Goal: Task Accomplishment & Management: Complete application form

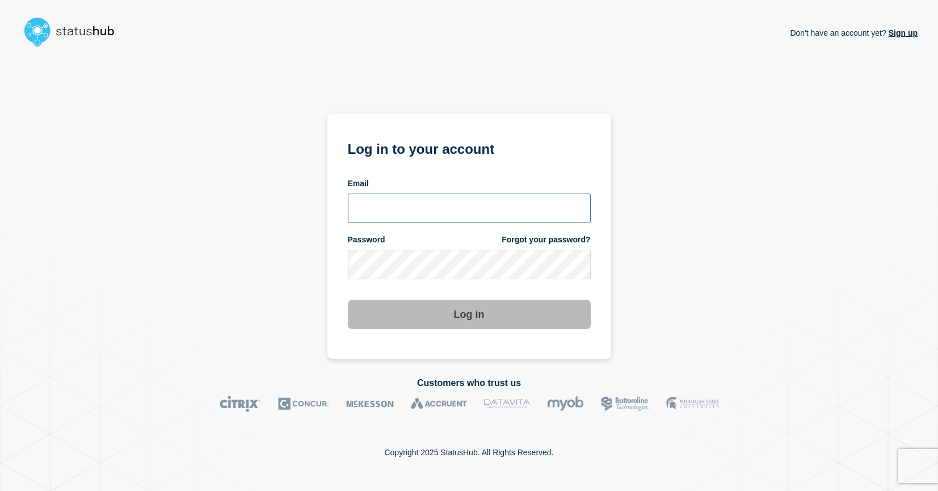
type input "[EMAIL_ADDRESS][DOMAIN_NAME]"
click at [417, 316] on button "Log in" at bounding box center [469, 315] width 243 height 30
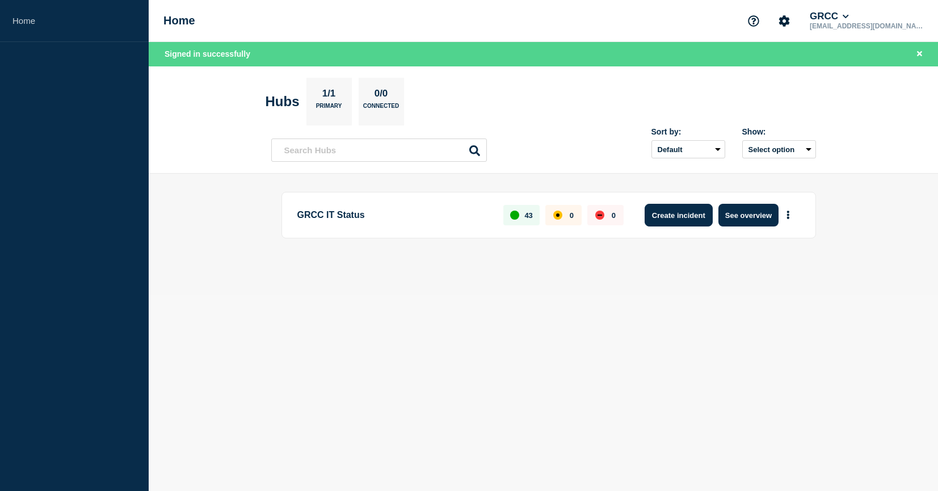
click at [673, 211] on button "Create incident" at bounding box center [679, 215] width 68 height 23
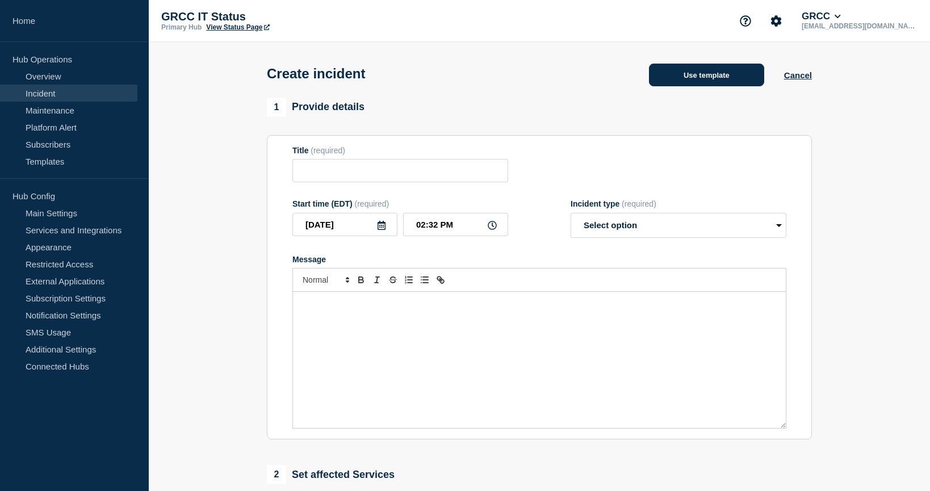
click at [691, 83] on button "Use template" at bounding box center [706, 75] width 115 height 23
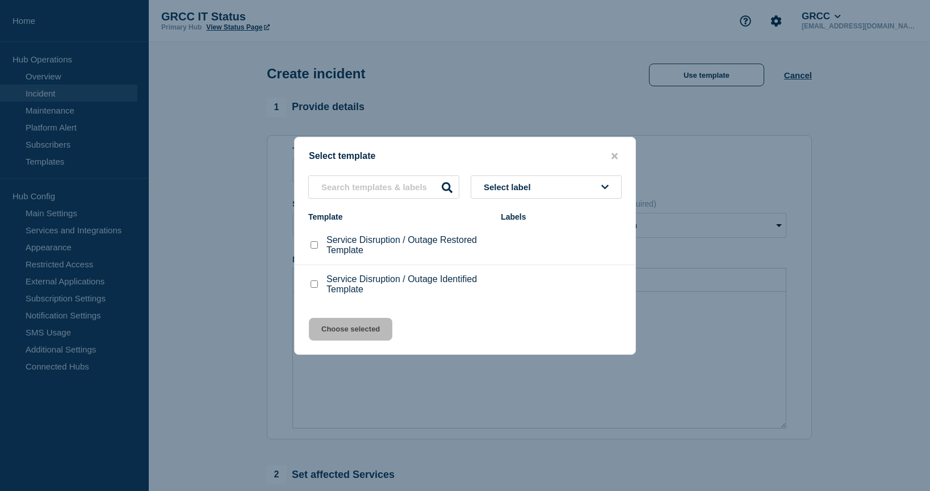
click at [392, 286] on p "Service Disruption / Outage Identified Template" at bounding box center [407, 284] width 163 height 20
click at [315, 287] on input "Service Disruption / Outage Identified Template checkbox" at bounding box center [314, 283] width 7 height 7
checkbox input "true"
click at [336, 330] on button "Choose selected" at bounding box center [350, 329] width 83 height 23
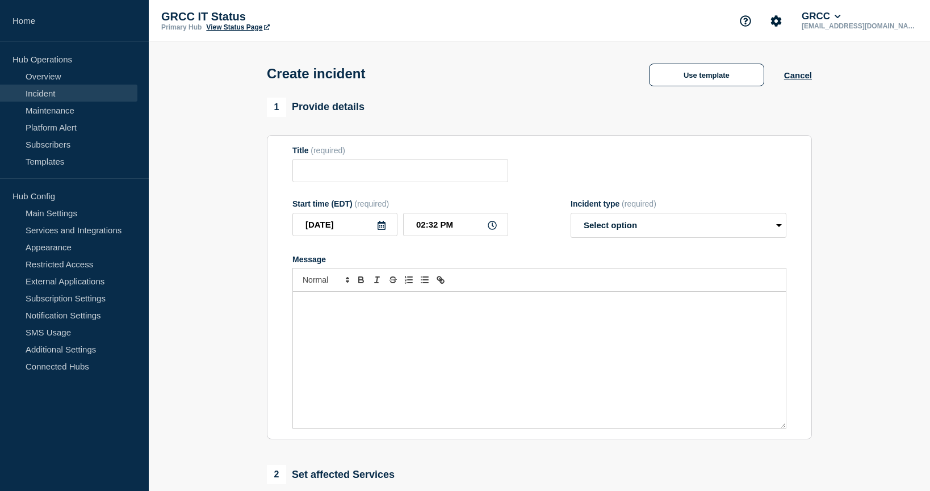
type input "Service Disruption / Outage Identified Template"
select select "investigating"
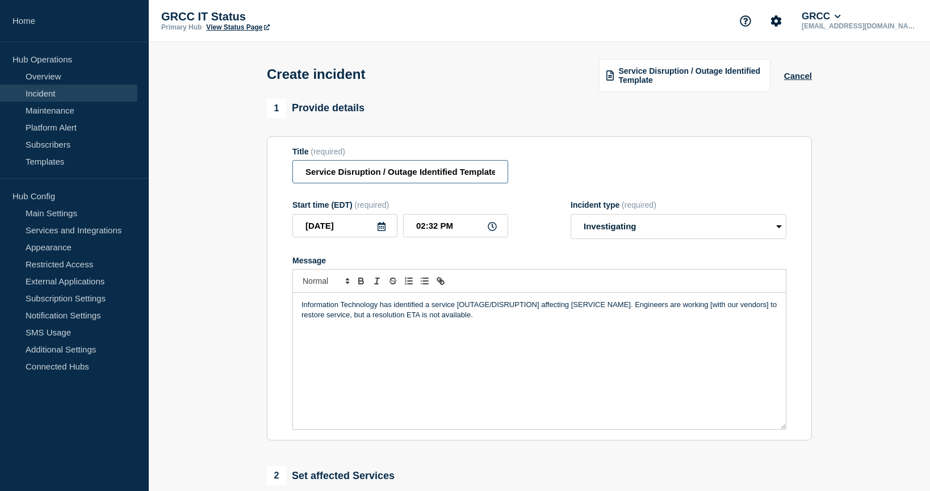
drag, startPoint x: 338, startPoint y: 173, endPoint x: 417, endPoint y: 171, distance: 79.5
click at [417, 171] on input "Service Disruption / Outage Identified Template" at bounding box center [400, 171] width 216 height 23
drag, startPoint x: 431, startPoint y: 173, endPoint x: 470, endPoint y: 176, distance: 39.3
click at [470, 176] on input "Service Degredation Identified Template" at bounding box center [400, 171] width 216 height 23
click at [307, 175] on input "Service Degredation Identified" at bounding box center [400, 171] width 216 height 23
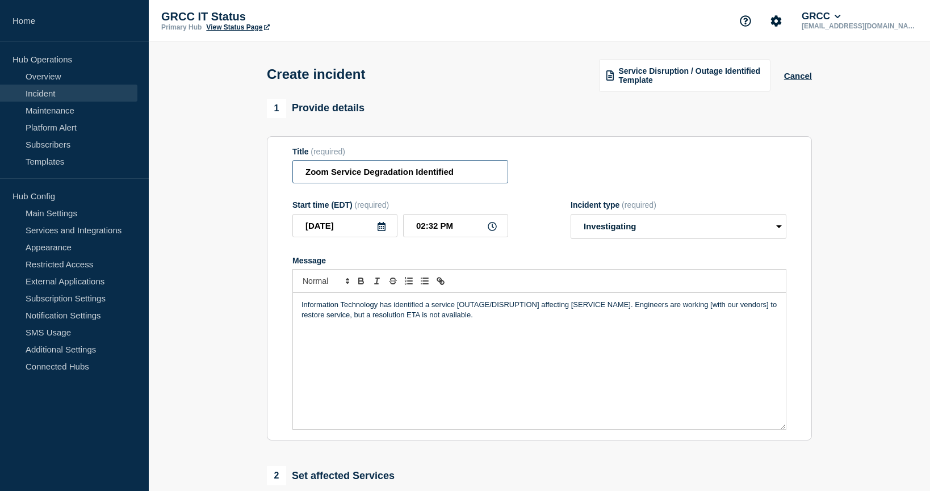
type input "Zoom Service Degradation Identified"
click at [600, 236] on select "Select option Investigating Identified Monitoring" at bounding box center [679, 226] width 216 height 25
select select "identified"
click at [571, 215] on select "Select option Investigating Identified Monitoring" at bounding box center [679, 226] width 216 height 25
drag, startPoint x: 456, startPoint y: 309, endPoint x: 539, endPoint y: 309, distance: 82.9
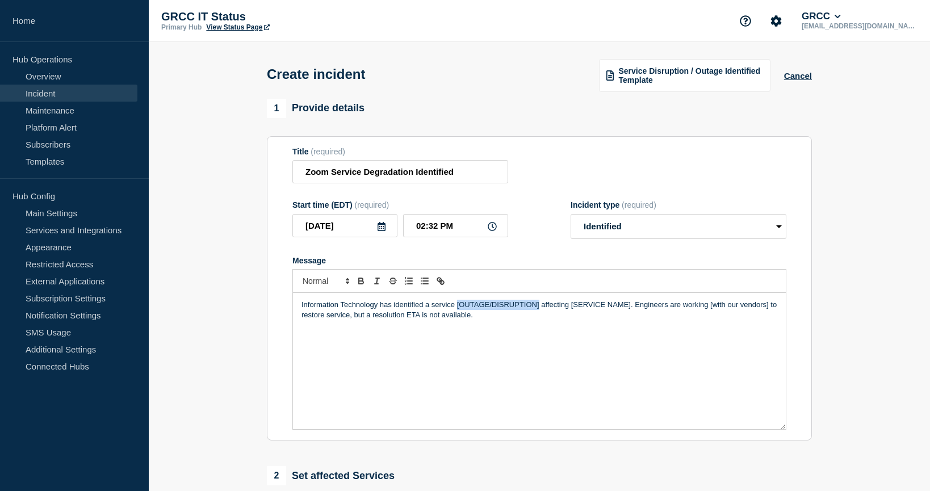
click at [539, 309] on p "Information Technology has identified a service [OUTAGE/DISRUPTION] affecting […" at bounding box center [539, 310] width 476 height 21
drag, startPoint x: 527, startPoint y: 310, endPoint x: 587, endPoint y: 305, distance: 60.3
click at [587, 305] on p "Information Technology has identified a service degradation affecting [SERVICE …" at bounding box center [539, 310] width 476 height 21
click at [657, 307] on p "Information Technology has identified a service degradation affecting Zoom serv…" at bounding box center [539, 310] width 476 height 21
click at [711, 304] on p "Information Technology has identified a service degradation affecting Zoom serv…" at bounding box center [539, 310] width 476 height 21
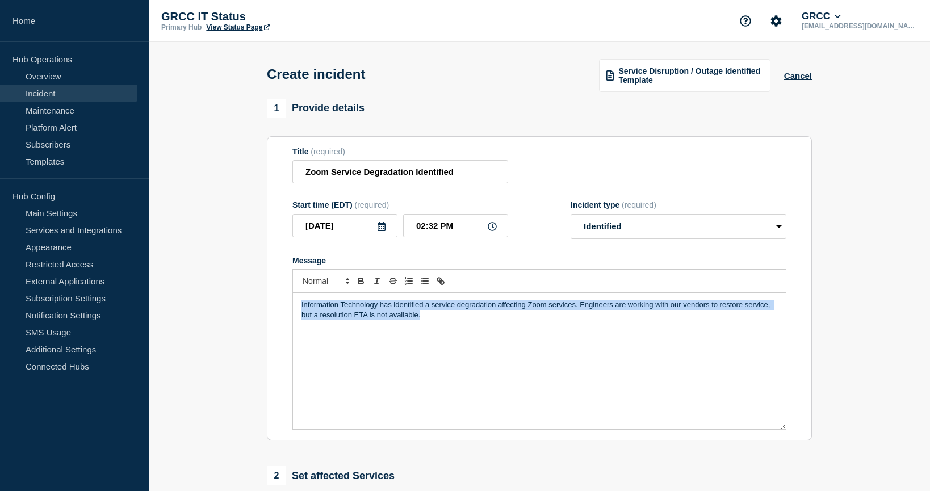
drag, startPoint x: 301, startPoint y: 308, endPoint x: 433, endPoint y: 326, distance: 133.5
click at [433, 326] on div "Information Technology has identified a service degradation affecting Zoom serv…" at bounding box center [539, 361] width 493 height 136
copy p "Information Technology has identified a service degradation affecting Zoom serv…"
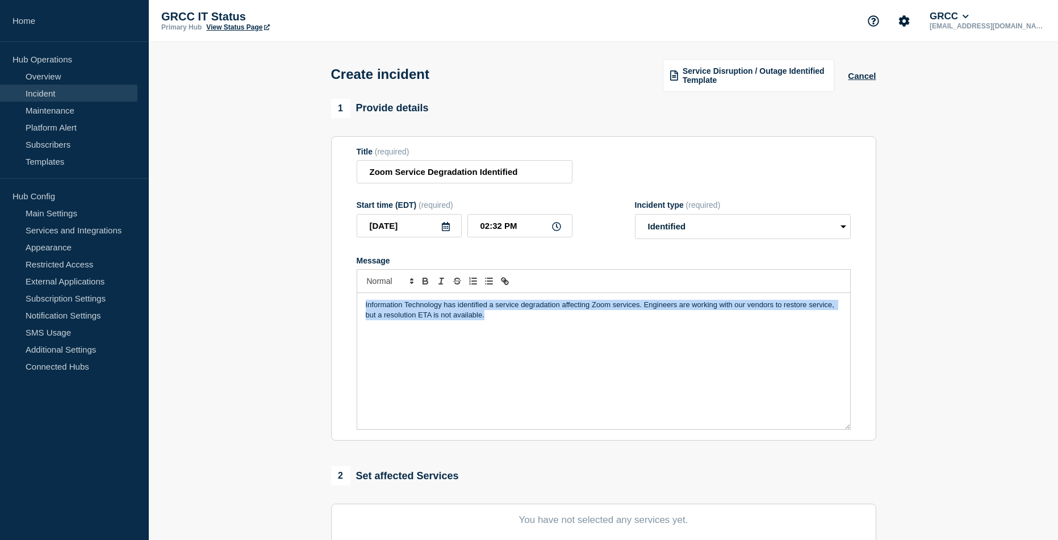
click at [418, 391] on div "Information Technology has identified a service degradation affecting Zoom serv…" at bounding box center [603, 361] width 493 height 136
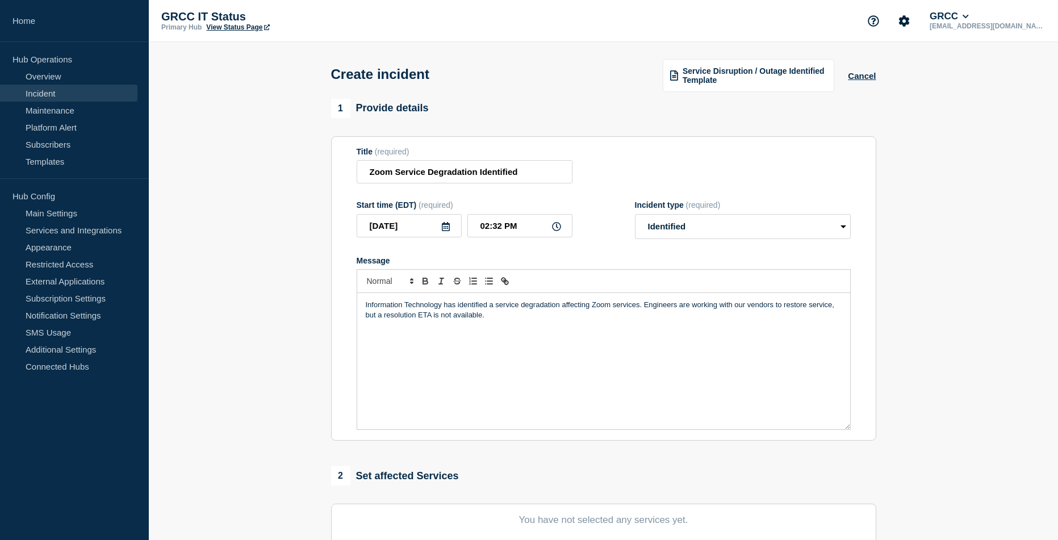
click at [641, 307] on p "Information Technology has identified a service degradation affecting Zoom serv…" at bounding box center [604, 310] width 476 height 21
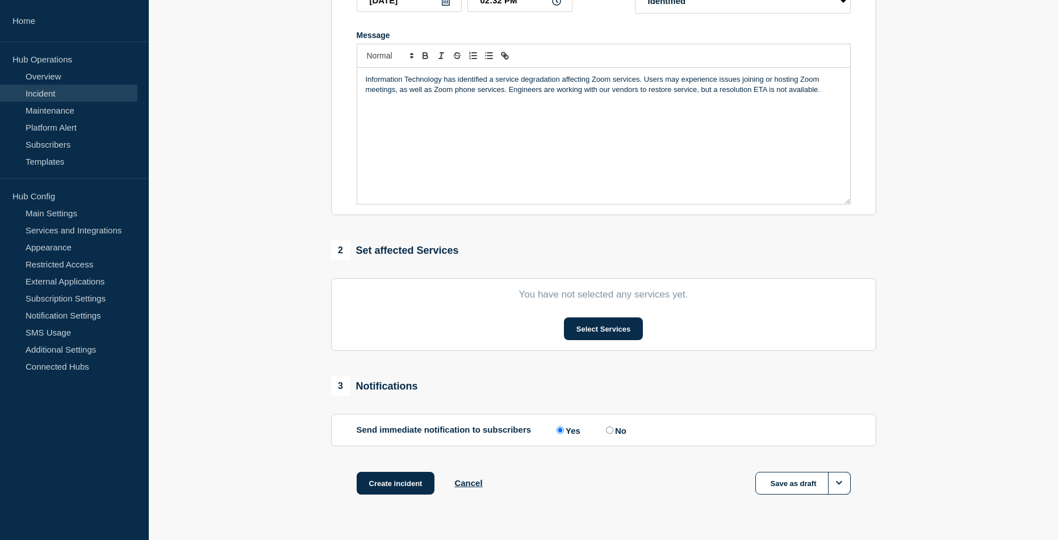
scroll to position [227, 0]
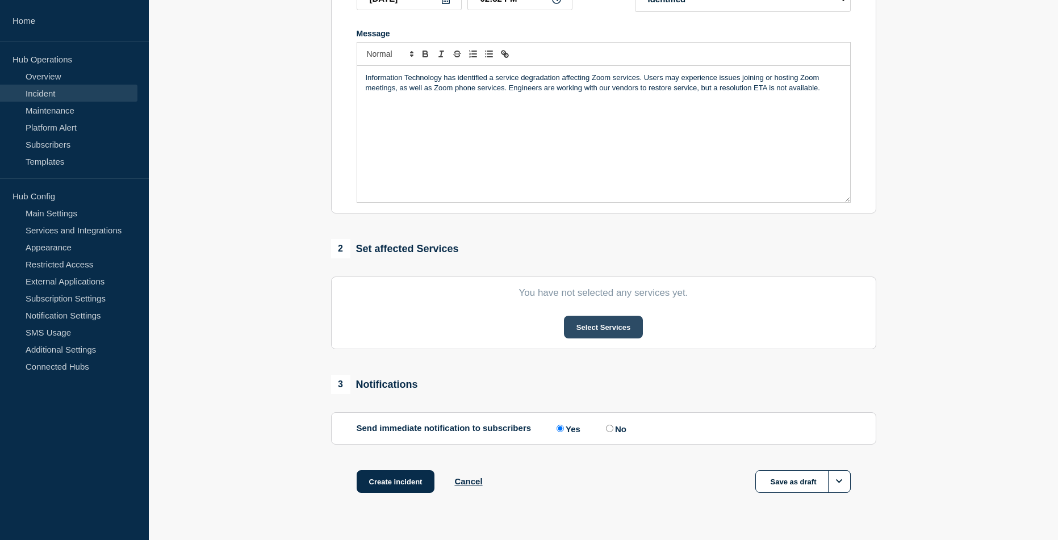
click at [584, 333] on button "Select Services" at bounding box center [603, 327] width 79 height 23
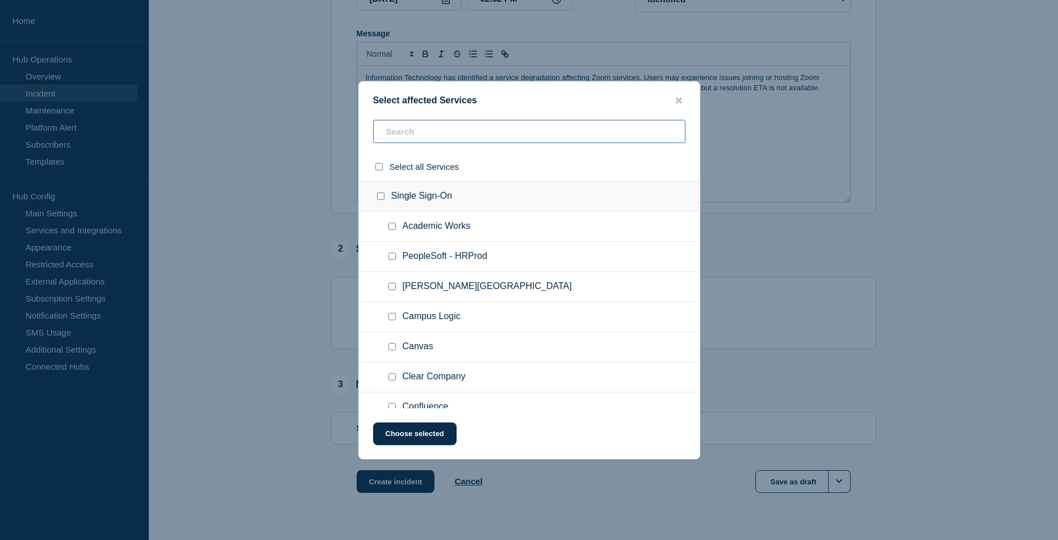
click at [408, 137] on input "text" at bounding box center [529, 131] width 312 height 23
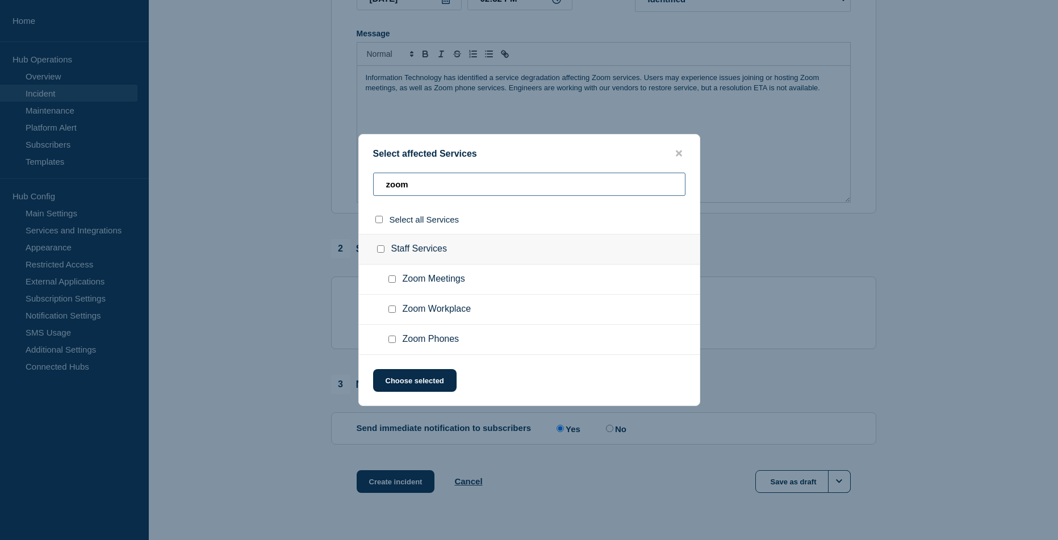
type input "zoom"
click at [391, 282] on input "Zoom Meetings checkbox" at bounding box center [391, 278] width 7 height 7
checkbox input "true"
click at [393, 308] on input "Zoom Workplace checkbox" at bounding box center [391, 308] width 7 height 7
checkbox input "true"
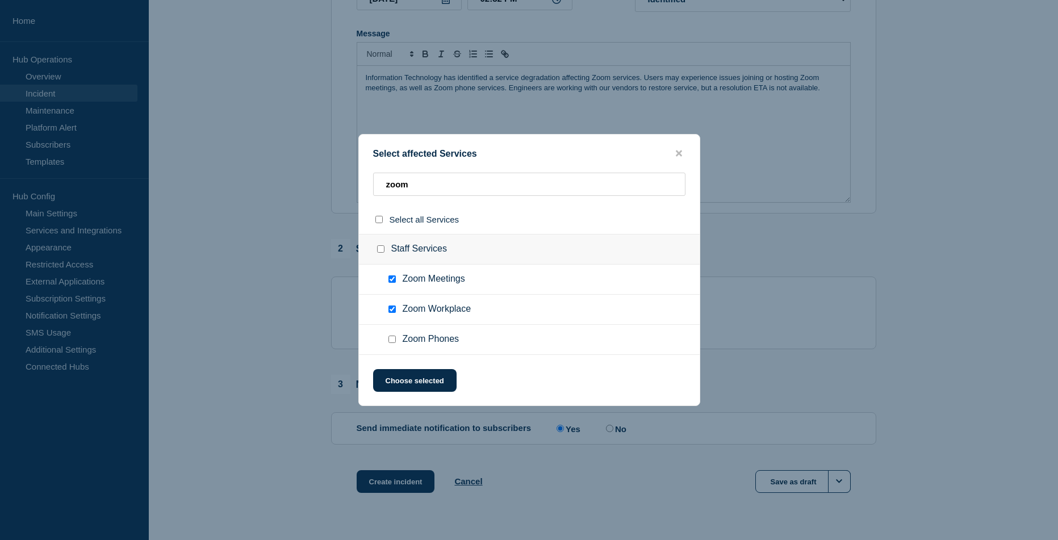
click at [392, 339] on input "Zoom Phones checkbox" at bounding box center [391, 339] width 7 height 7
checkbox input "true"
click at [400, 376] on button "Choose selected" at bounding box center [414, 380] width 83 height 23
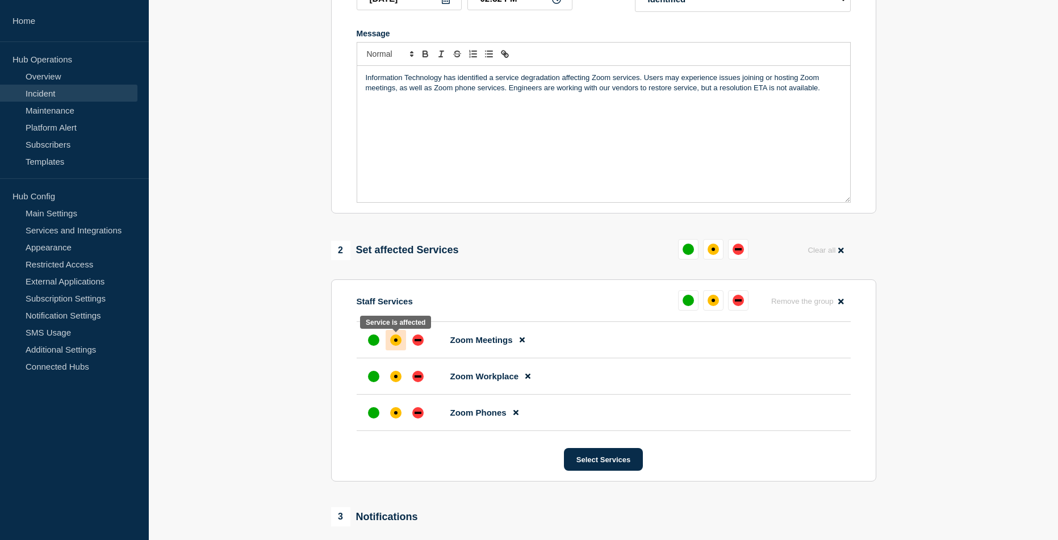
click at [399, 343] on div "affected" at bounding box center [395, 339] width 11 height 11
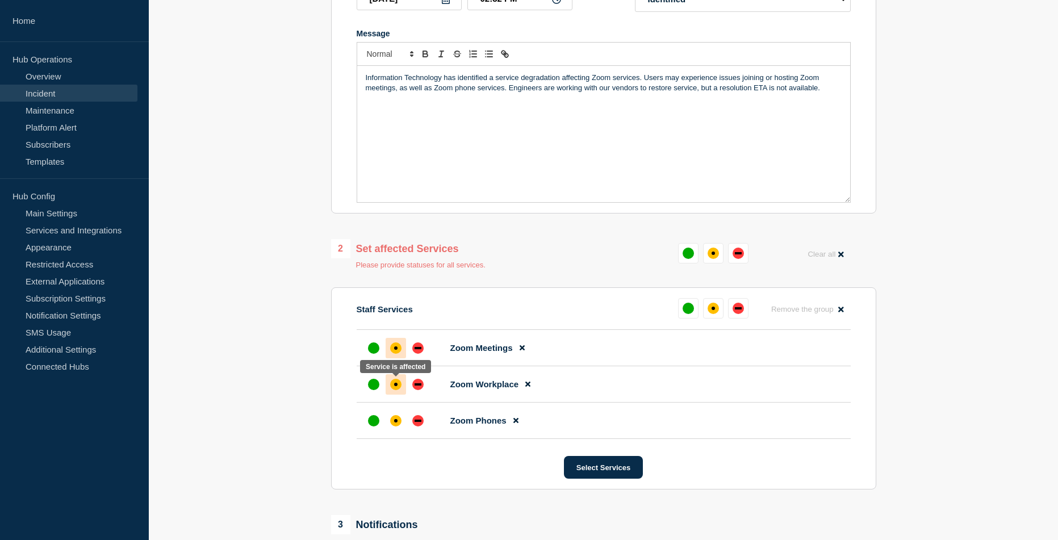
click at [393, 382] on div "affected" at bounding box center [395, 384] width 11 height 11
click at [394, 422] on div "affected" at bounding box center [395, 420] width 3 height 3
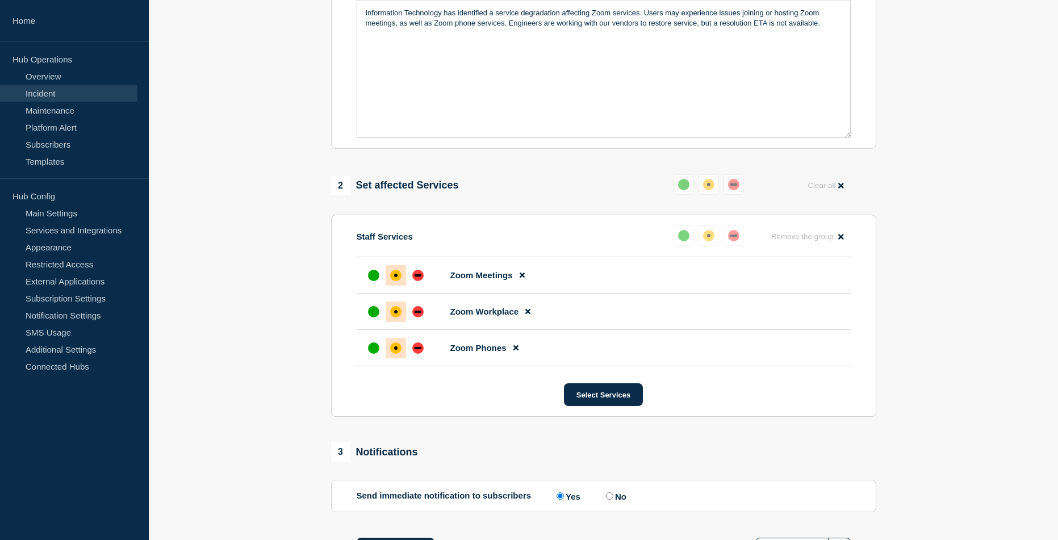
scroll to position [298, 0]
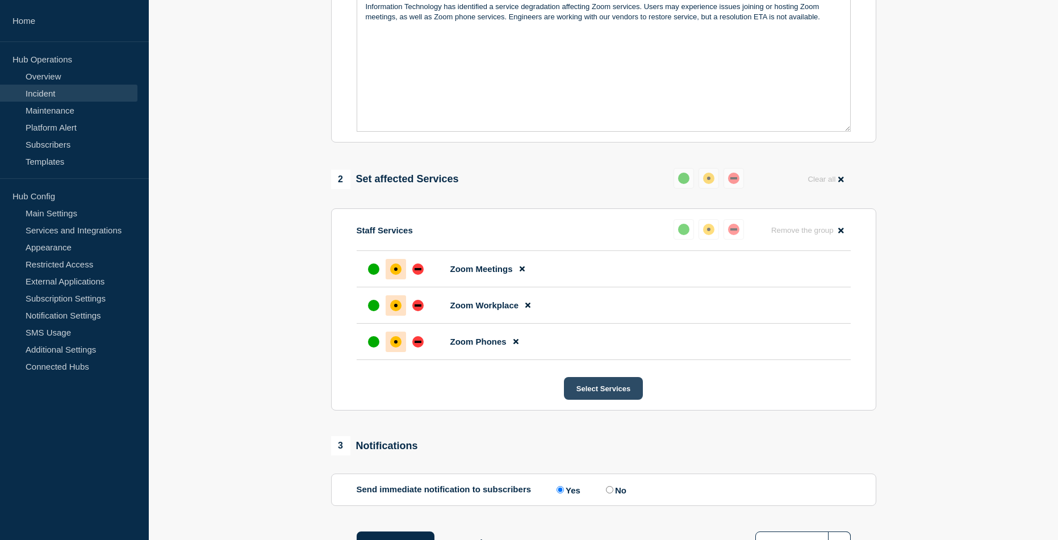
click at [596, 395] on button "Select Services" at bounding box center [603, 388] width 79 height 23
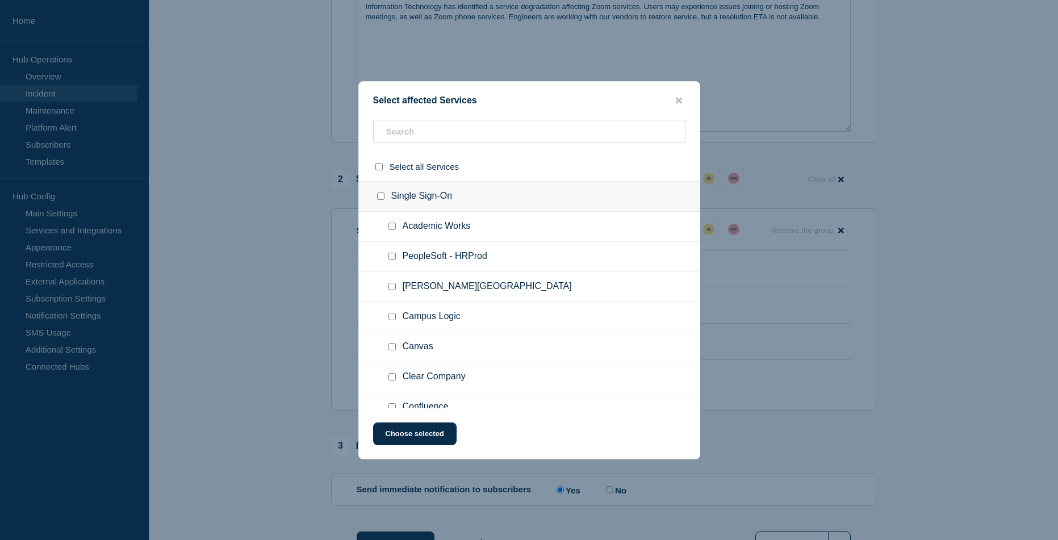
click at [298, 401] on div at bounding box center [529, 270] width 1058 height 540
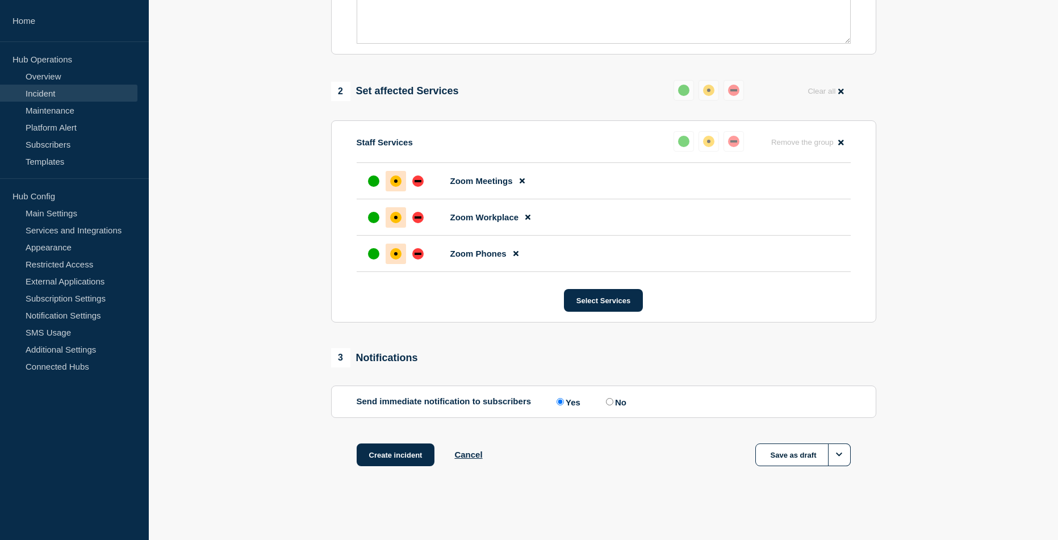
scroll to position [388, 0]
click at [397, 452] on button "Create incident" at bounding box center [396, 454] width 78 height 23
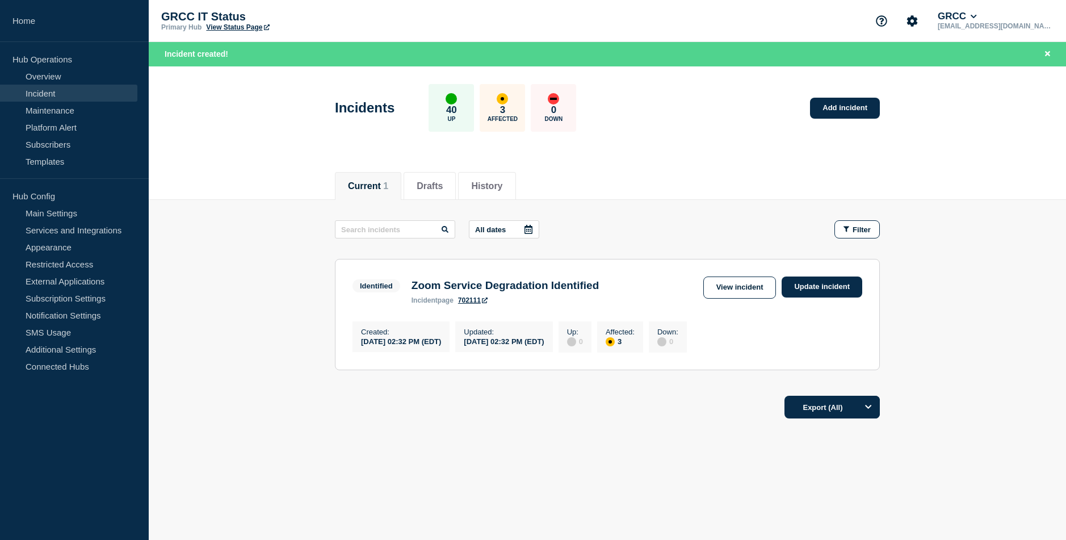
click at [278, 400] on footer "Export (All)" at bounding box center [607, 411] width 917 height 49
click at [811, 290] on link "Update incident" at bounding box center [822, 286] width 81 height 21
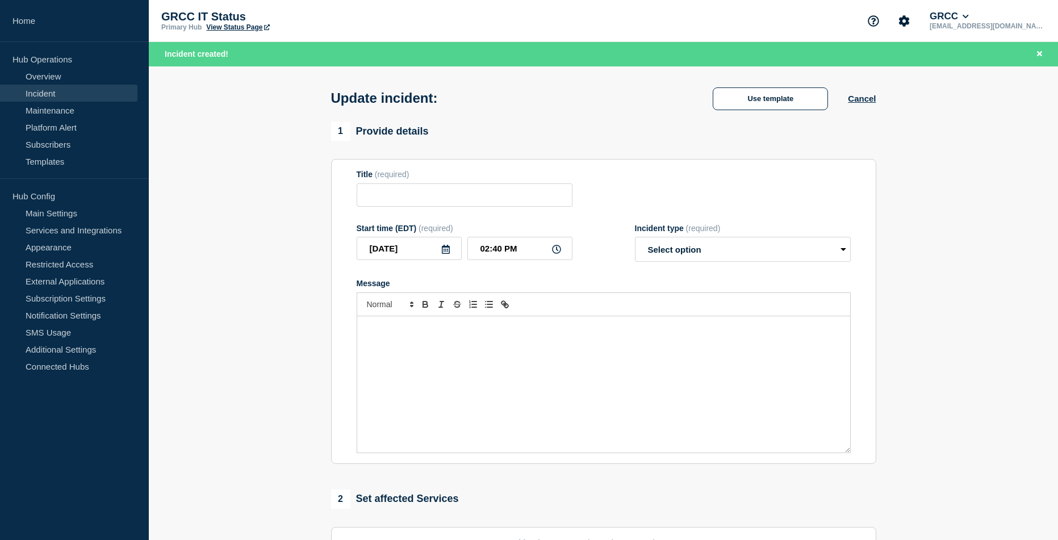
type input "Zoom Service Degradation Identified"
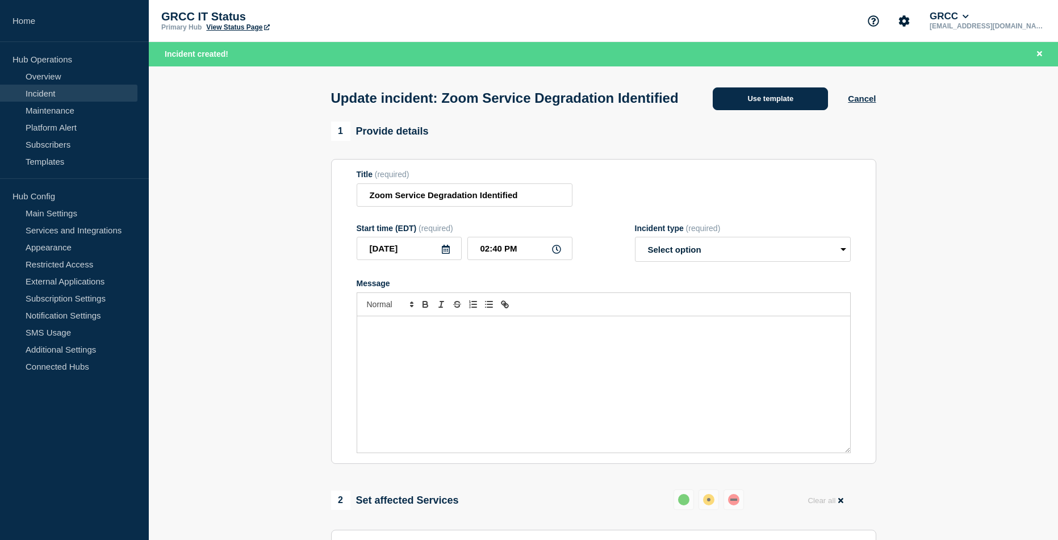
click at [768, 110] on button "Use template" at bounding box center [769, 98] width 115 height 23
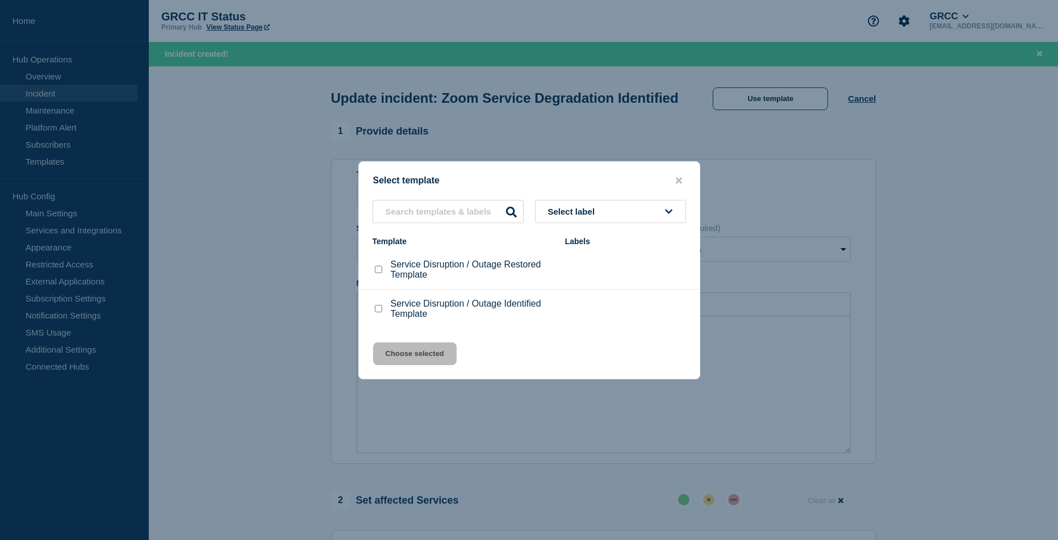
click at [423, 268] on p "Service Disruption / Outage Restored Template" at bounding box center [472, 269] width 163 height 20
click at [379, 273] on input "Service Disruption / Outage Restored Template checkbox" at bounding box center [378, 269] width 7 height 7
checkbox input "true"
click at [399, 357] on button "Choose selected" at bounding box center [414, 353] width 83 height 23
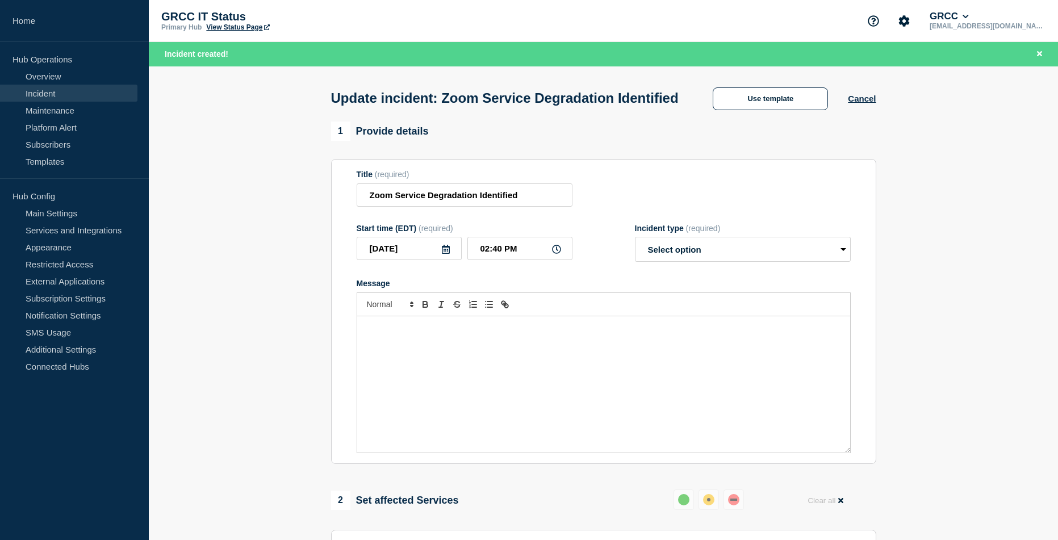
select select "resolved"
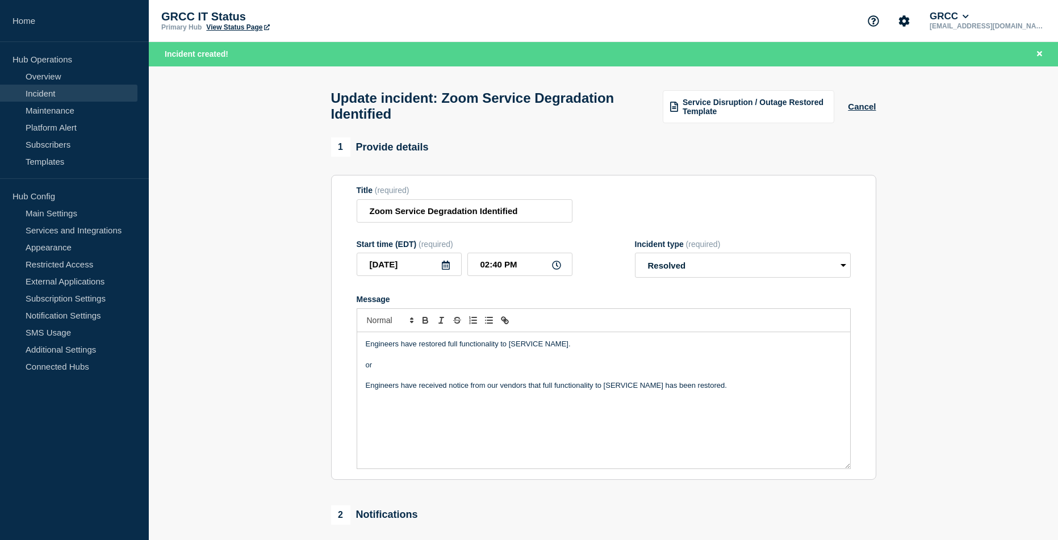
drag, startPoint x: 362, startPoint y: 349, endPoint x: 778, endPoint y: 426, distance: 422.6
click at [778, 426] on div "Engineers have restored full functionality to [SERVICE NAME]. or Engineers have…" at bounding box center [603, 400] width 493 height 136
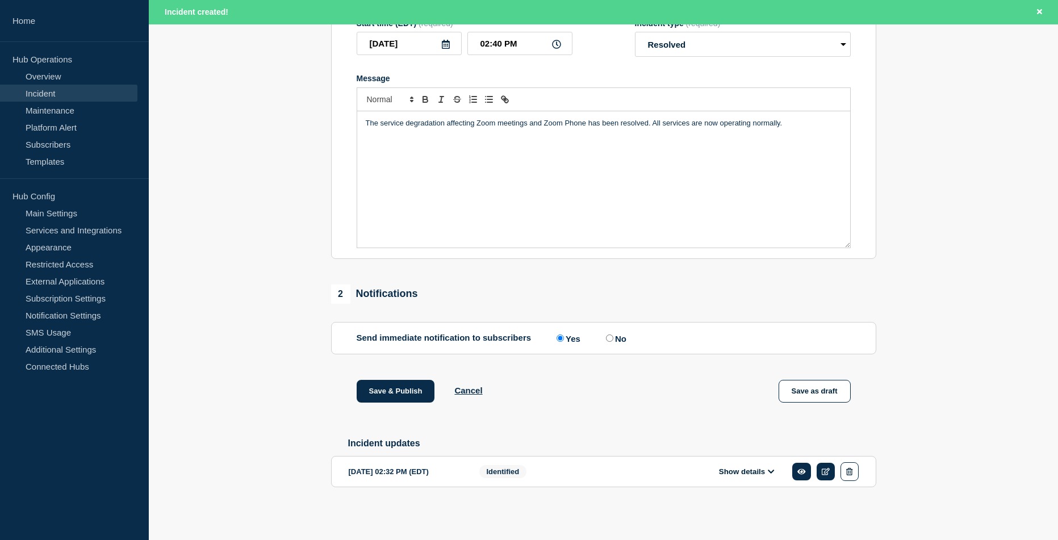
scroll to position [227, 0]
click at [397, 395] on button "Save & Publish" at bounding box center [396, 391] width 78 height 23
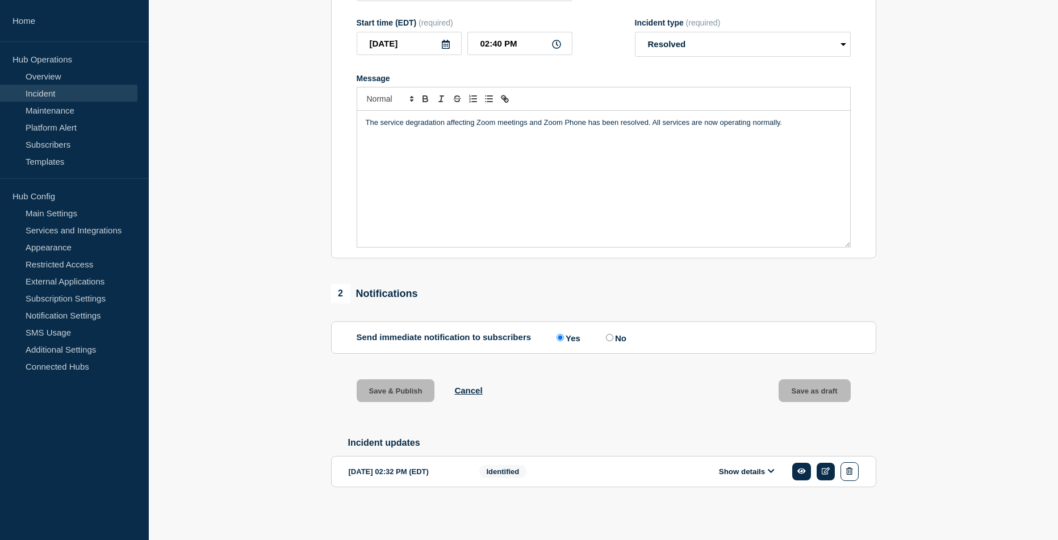
scroll to position [203, 0]
